Goal: Information Seeking & Learning: Learn about a topic

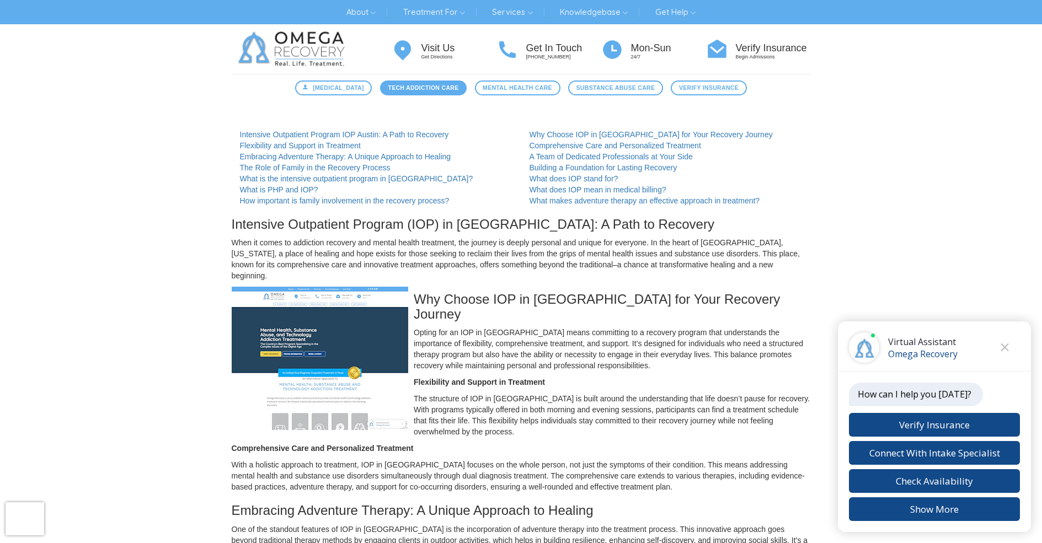
click at [420, 88] on span "Tech Addiction Care" at bounding box center [423, 87] width 71 height 9
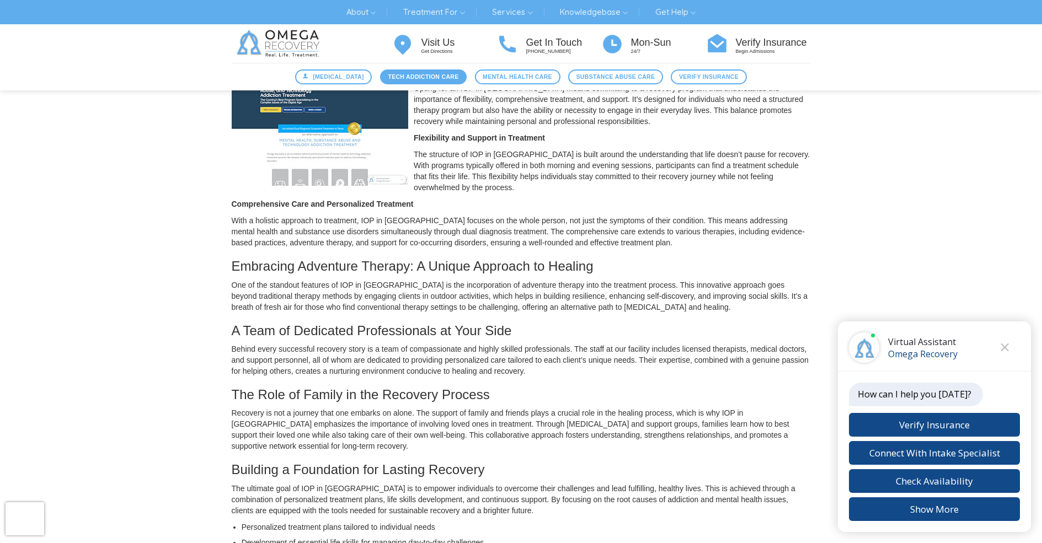
scroll to position [277, 0]
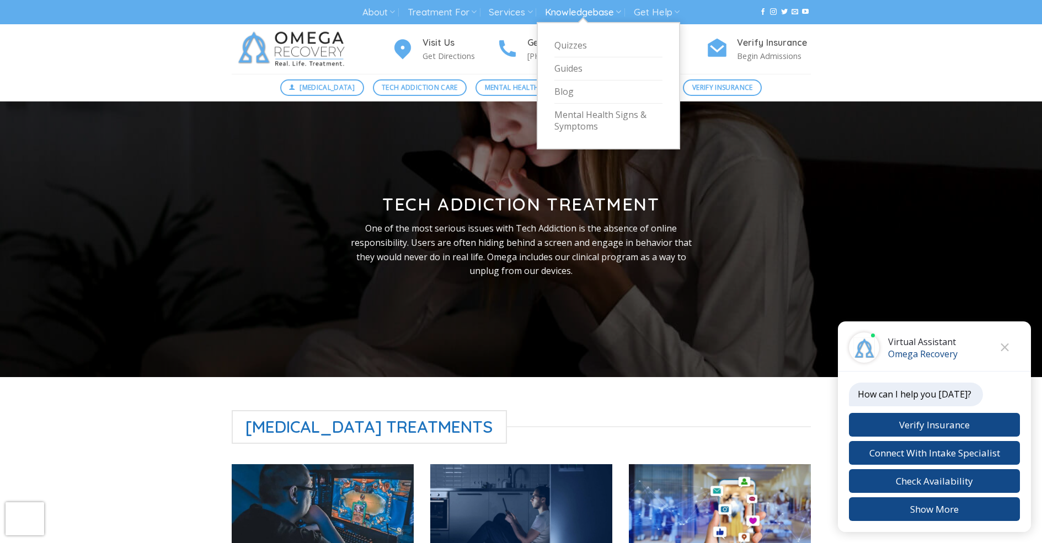
click at [584, 12] on link "Knowledgebase" at bounding box center [583, 12] width 76 height 20
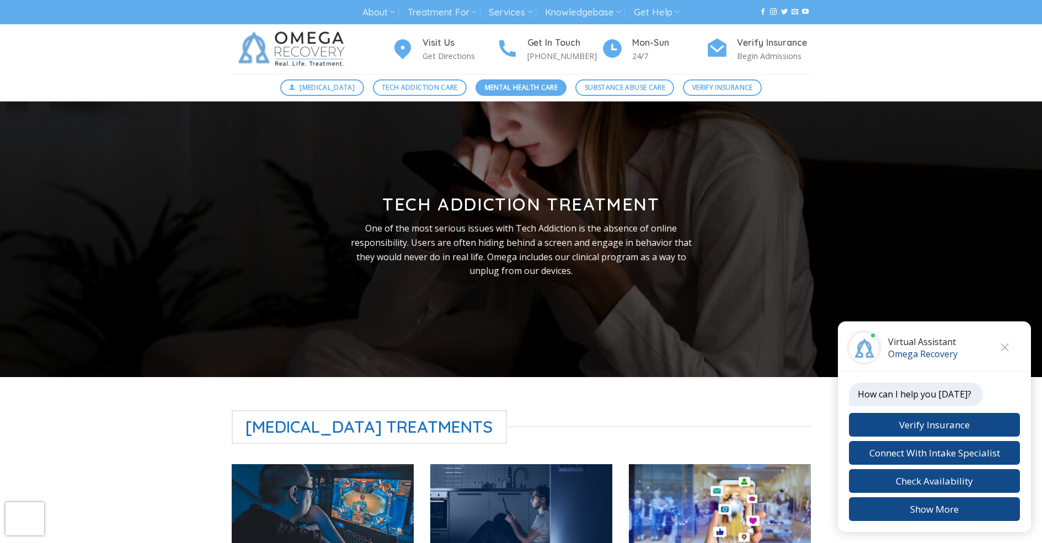
click at [517, 88] on span "Mental Health Care" at bounding box center [521, 87] width 73 height 10
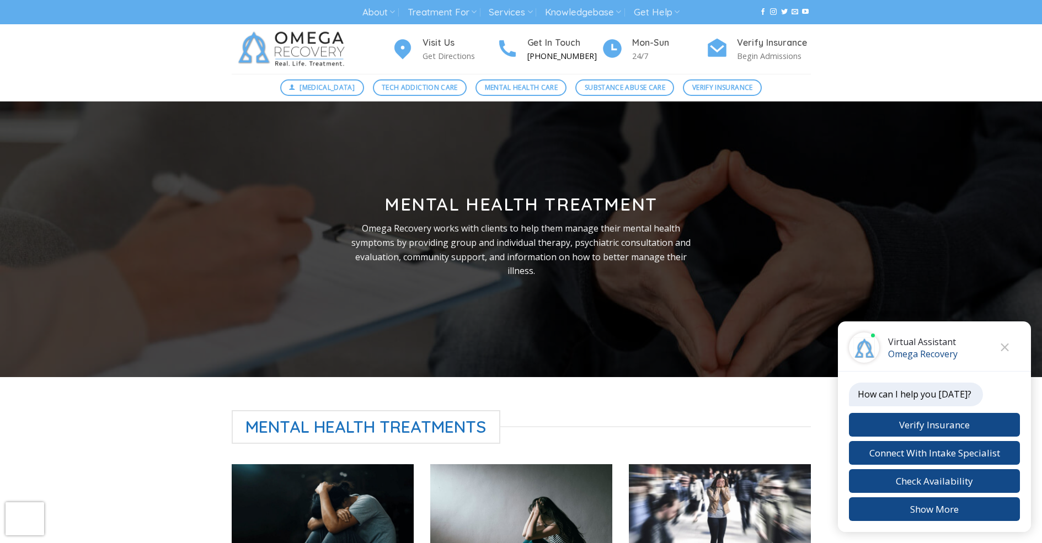
click at [548, 49] on h4 "Get In Touch" at bounding box center [564, 43] width 74 height 14
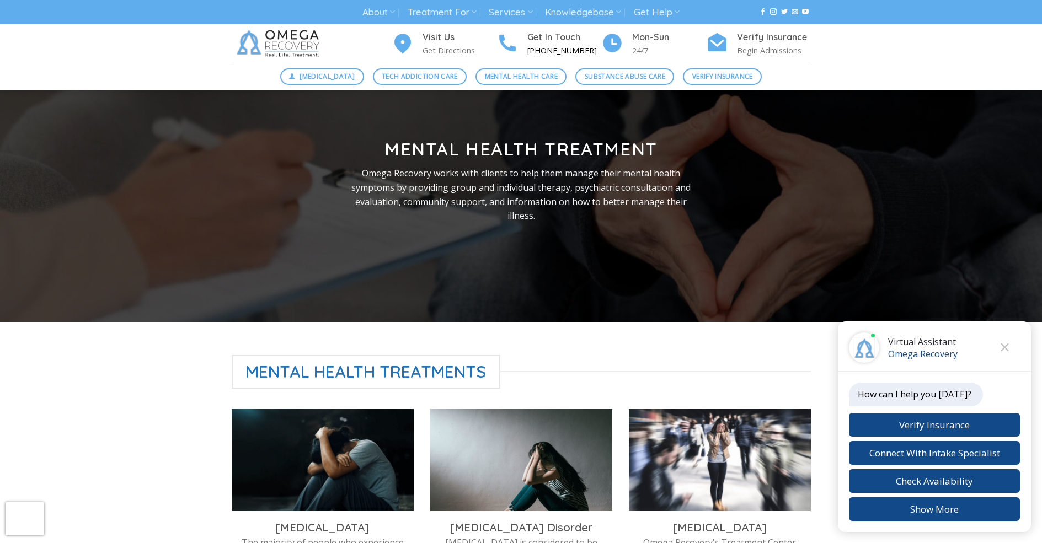
scroll to position [143, 0]
